Goal: Transaction & Acquisition: Purchase product/service

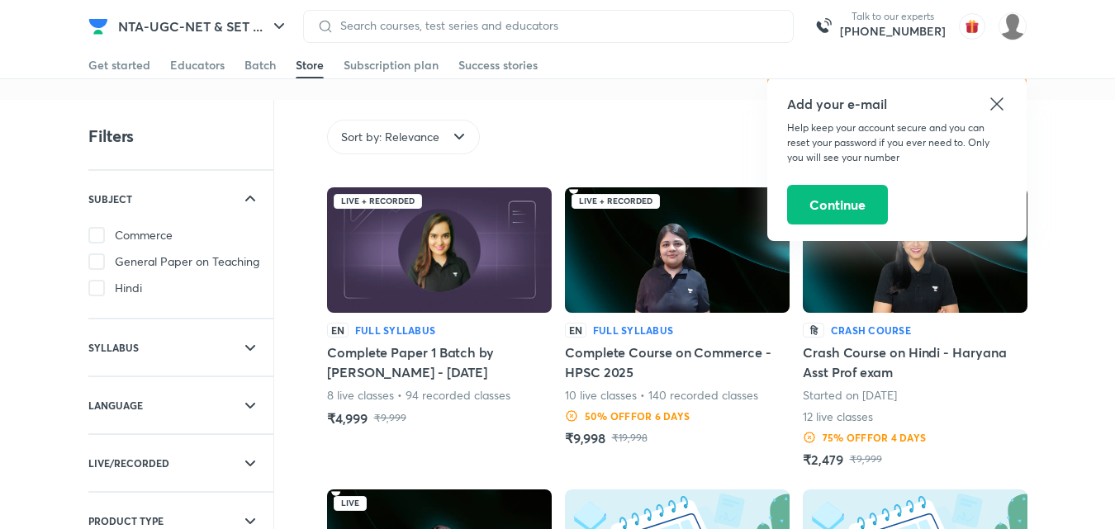
click at [341, 413] on h5 "₹4,999" at bounding box center [347, 419] width 40 height 20
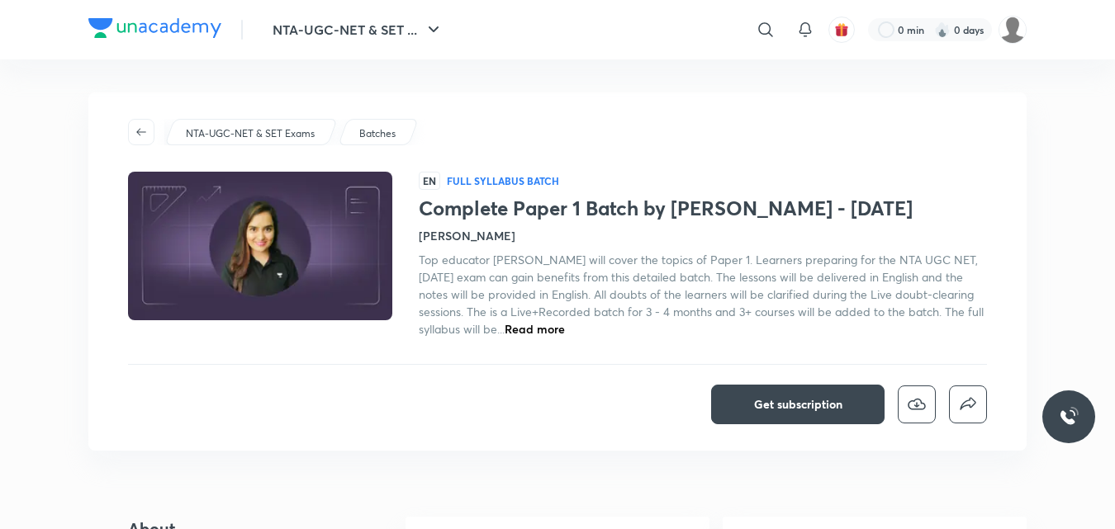
scroll to position [83, 0]
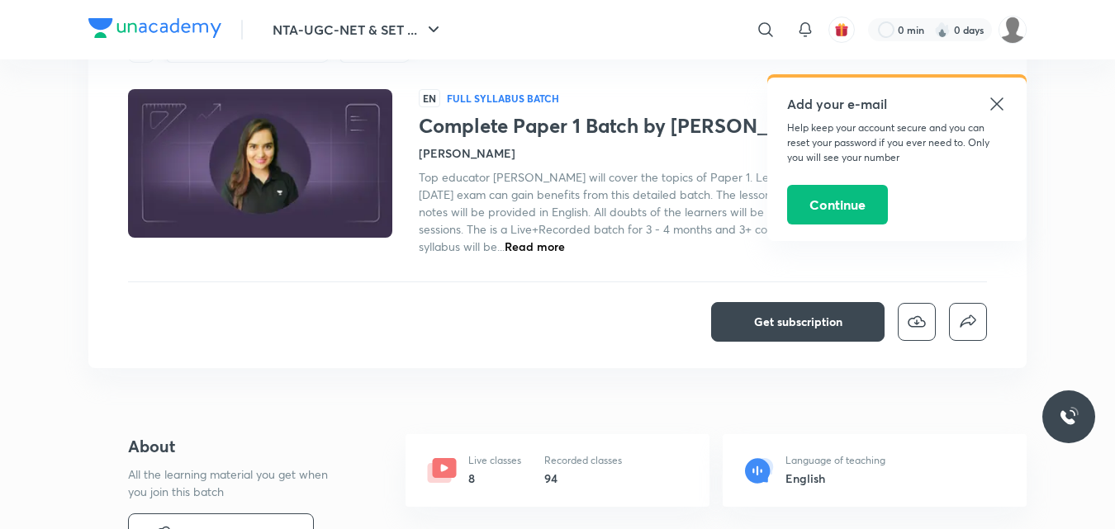
click at [995, 102] on icon at bounding box center [996, 103] width 12 height 12
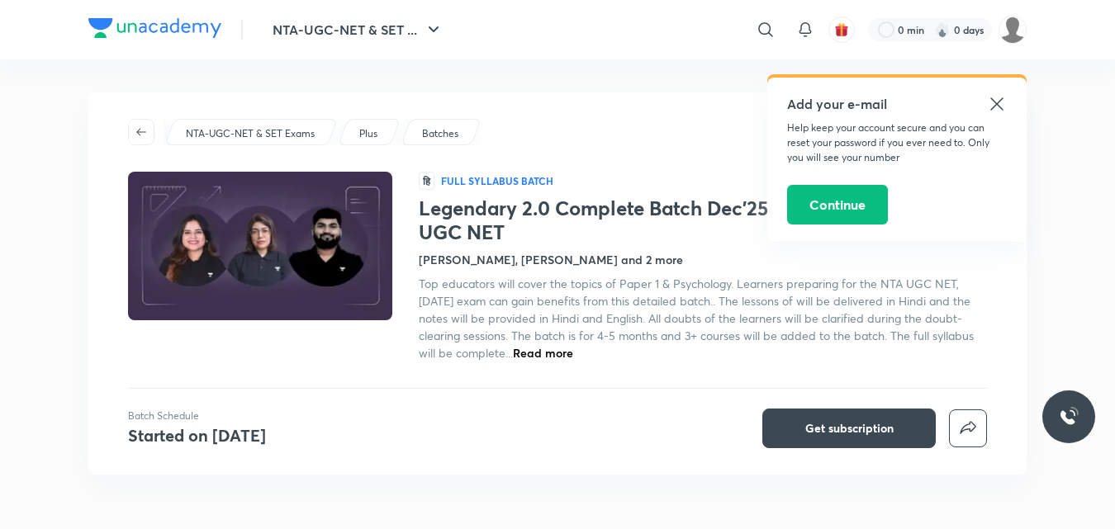
click at [999, 109] on icon at bounding box center [997, 104] width 20 height 20
